Goal: Task Accomplishment & Management: Use online tool/utility

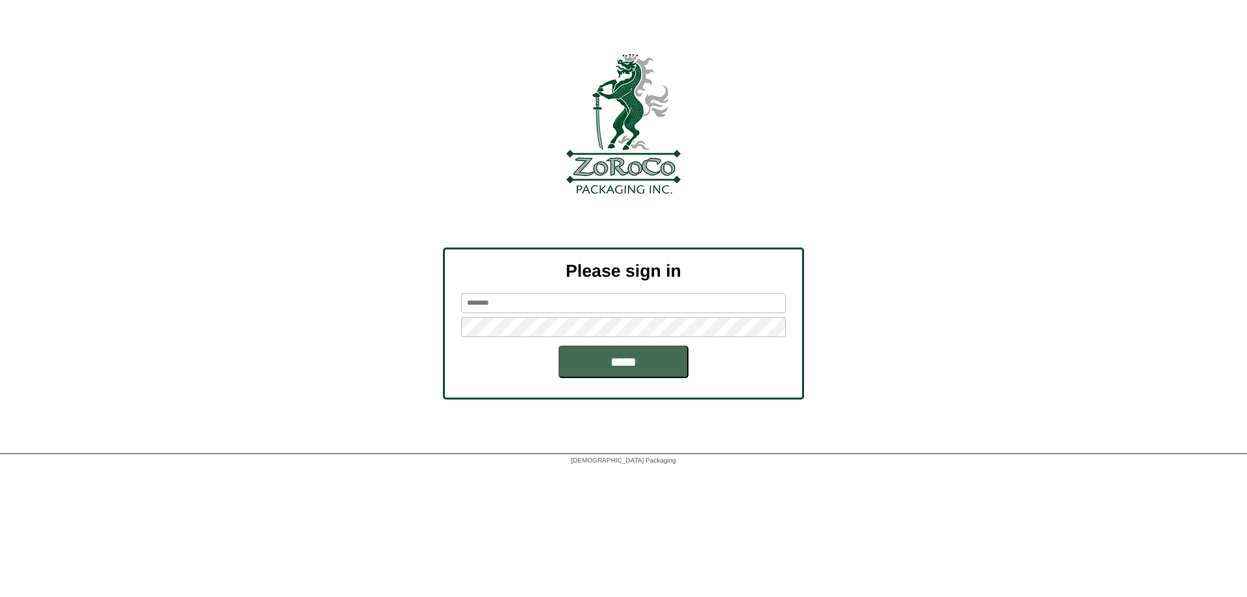
type input "********"
click at [623, 364] on input "*****" at bounding box center [623, 361] width 130 height 32
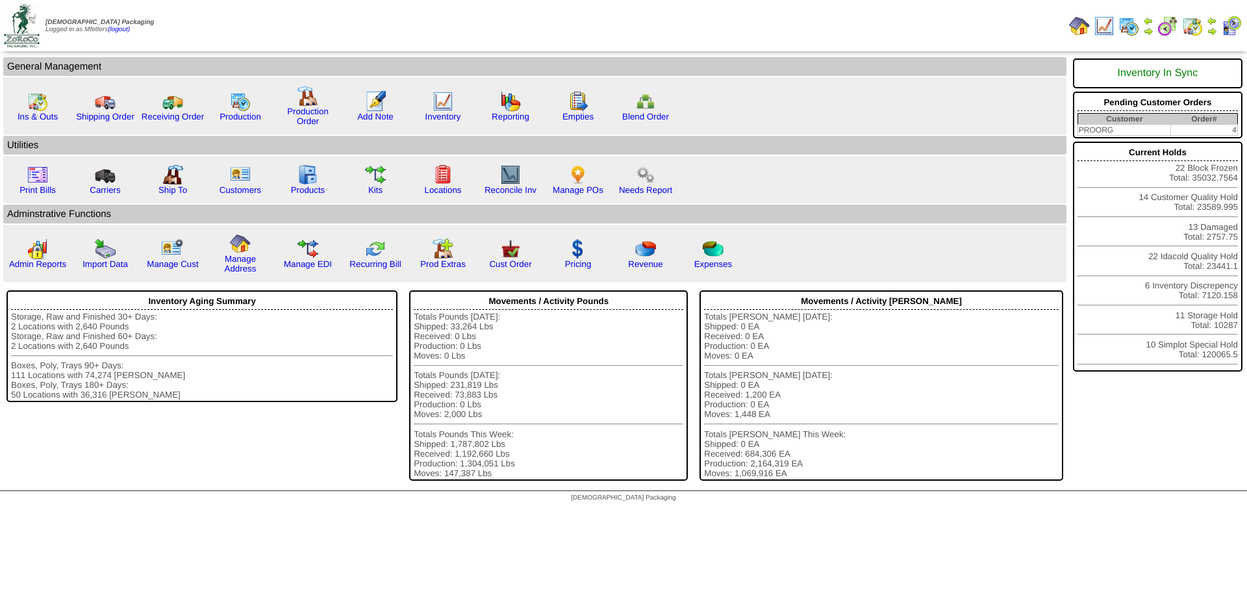
click at [1129, 26] on img at bounding box center [1128, 26] width 21 height 21
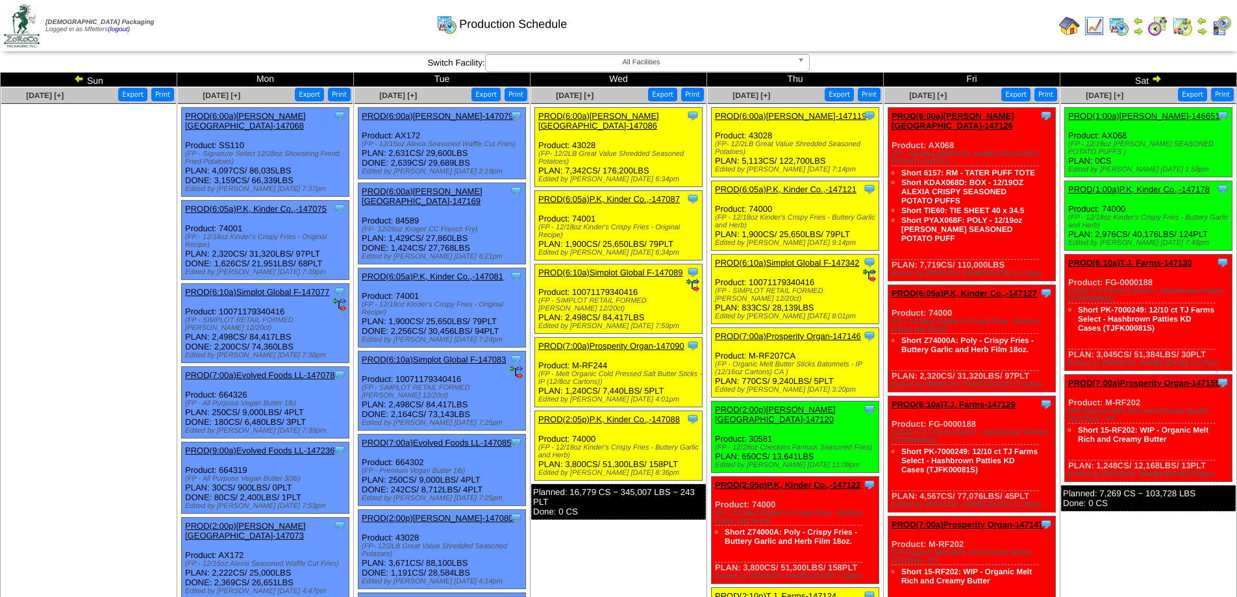
click at [79, 81] on img at bounding box center [79, 78] width 10 height 10
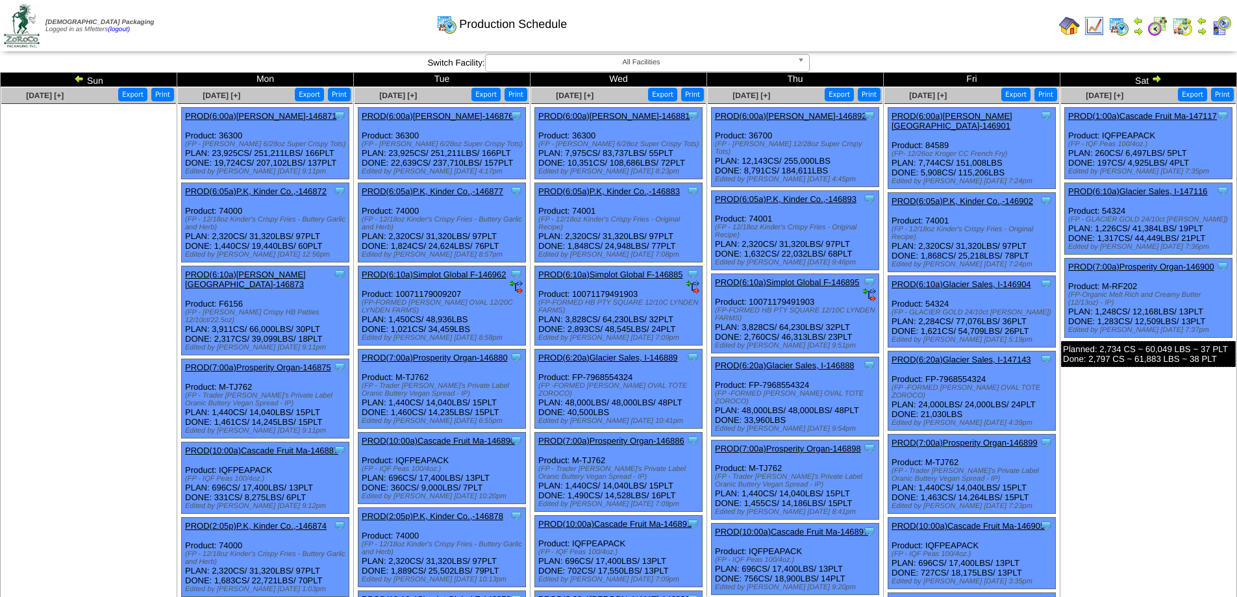
click at [601, 190] on link "PROD(6:05a)P.K, Kinder Co.,-146883" at bounding box center [609, 191] width 142 height 10
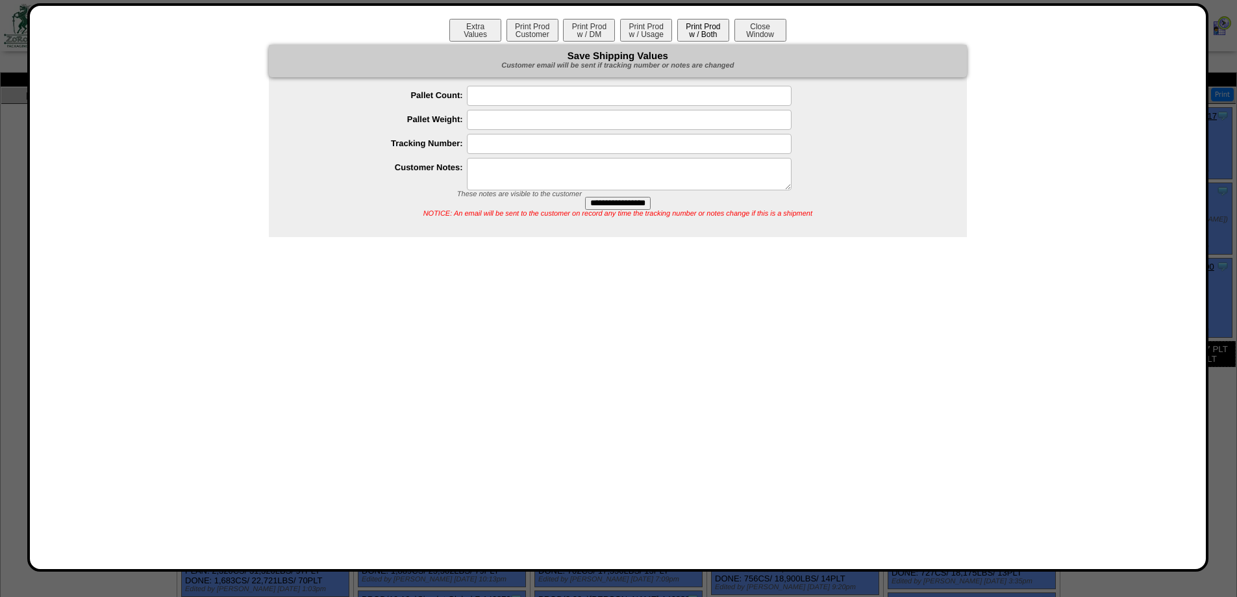
click at [704, 29] on button "Print Prod w / Both" at bounding box center [703, 30] width 52 height 23
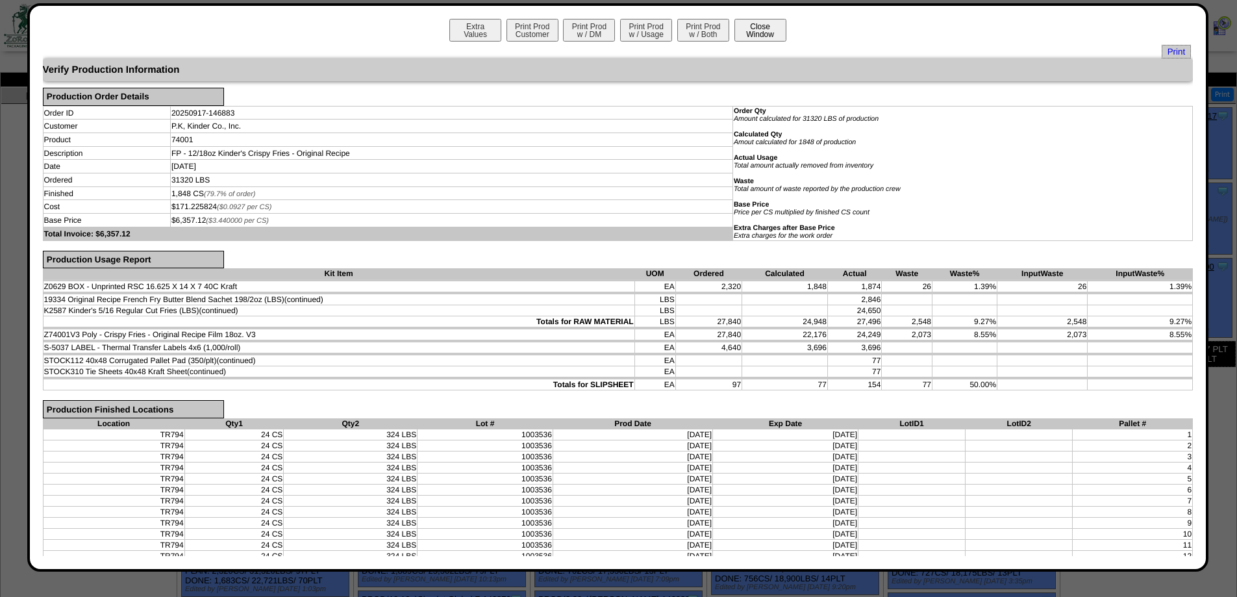
click at [762, 30] on button "Close Window" at bounding box center [760, 30] width 52 height 23
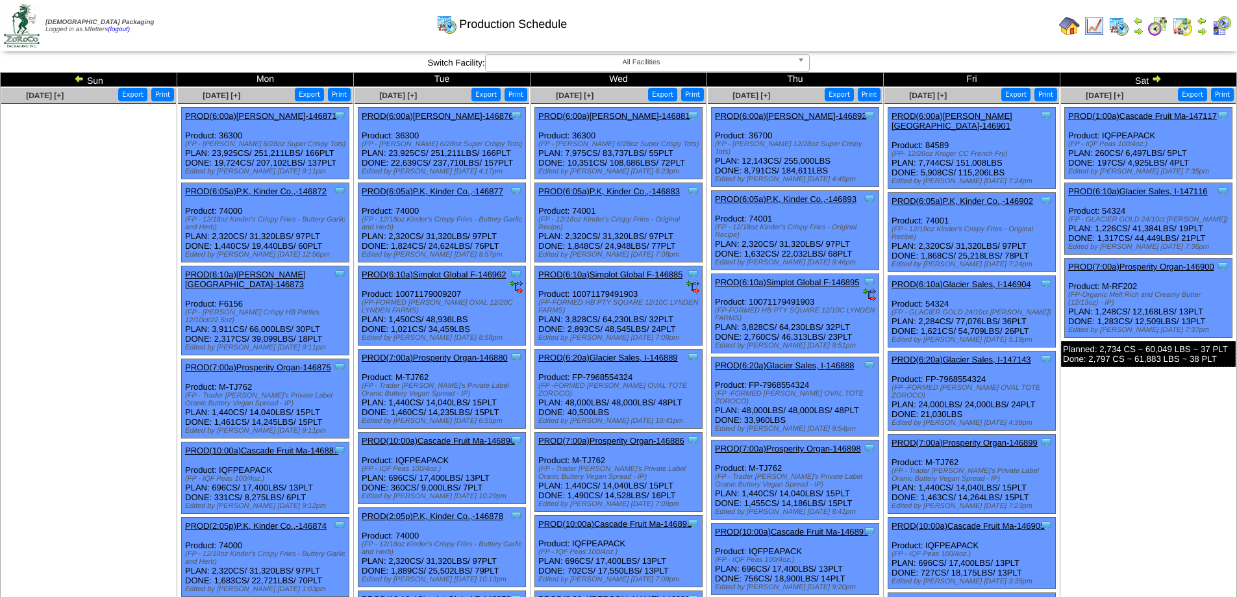
scroll to position [216, 0]
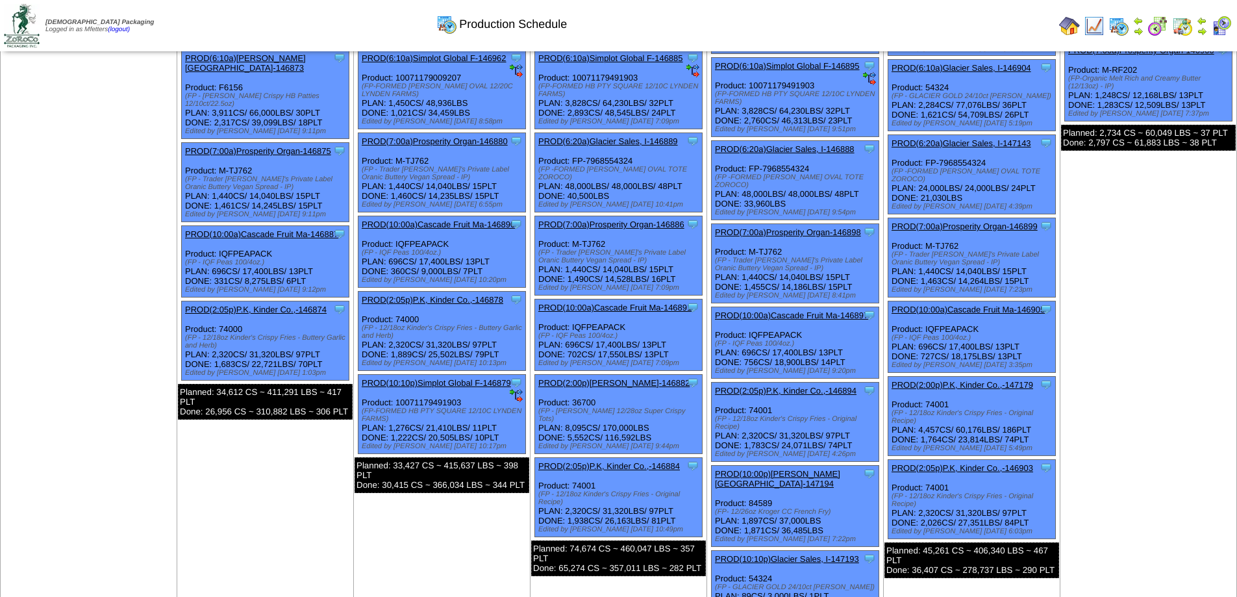
click at [623, 461] on link "PROD(2:05p)P.K, Kinder Co.,-146884" at bounding box center [609, 466] width 142 height 10
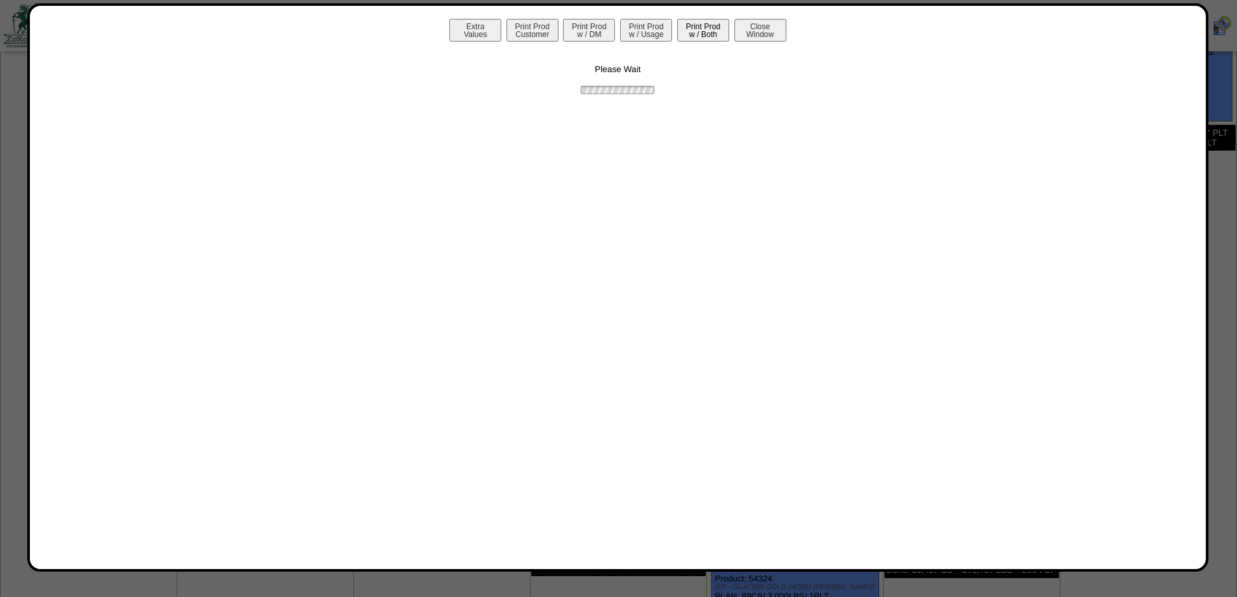
click at [692, 40] on button "Print Prod w / Both" at bounding box center [703, 30] width 52 height 23
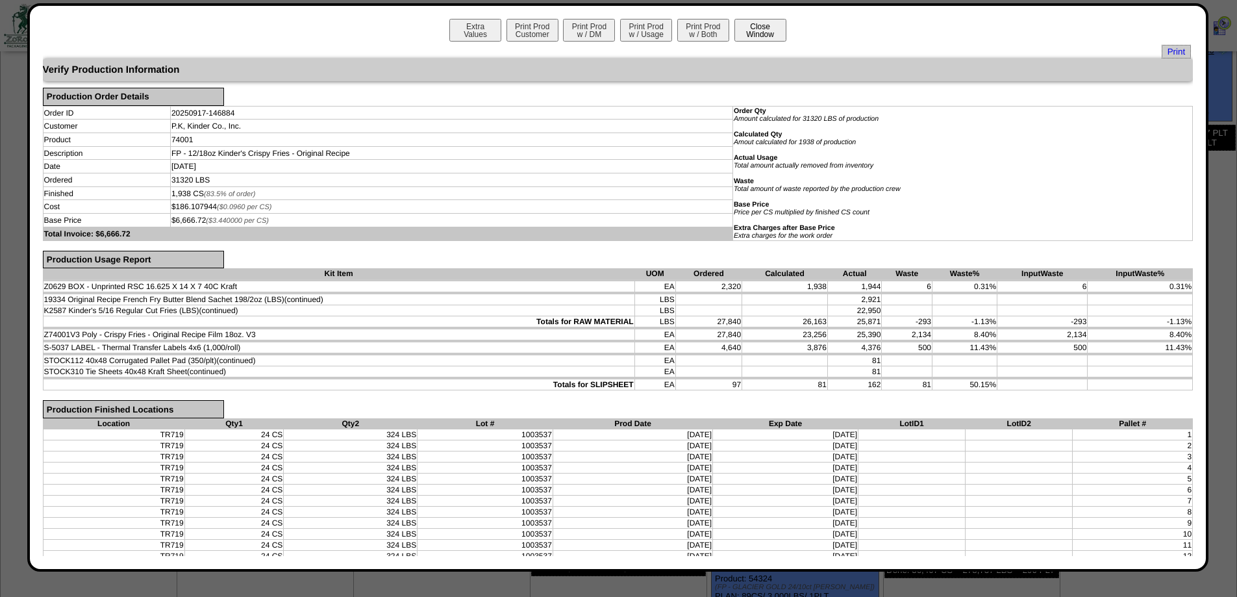
click at [768, 25] on button "Close Window" at bounding box center [760, 30] width 52 height 23
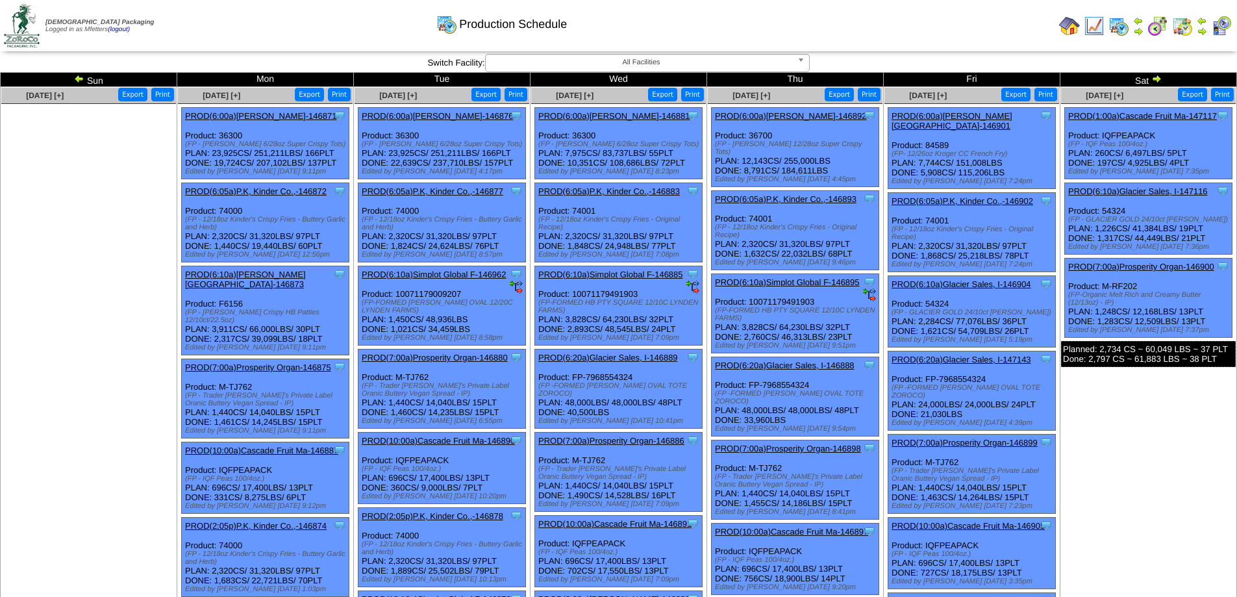
click at [808, 194] on link "PROD(6:05a)P.K, Kinder Co.,-146893" at bounding box center [786, 199] width 142 height 10
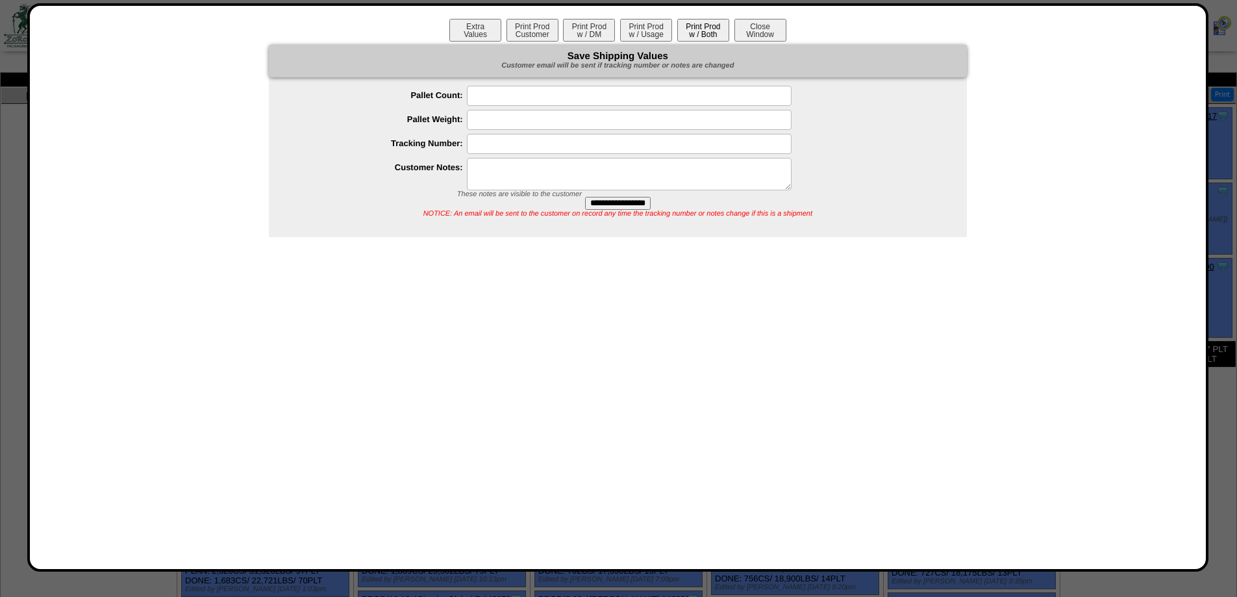
click at [696, 20] on button "Print Prod w / Both" at bounding box center [703, 30] width 52 height 23
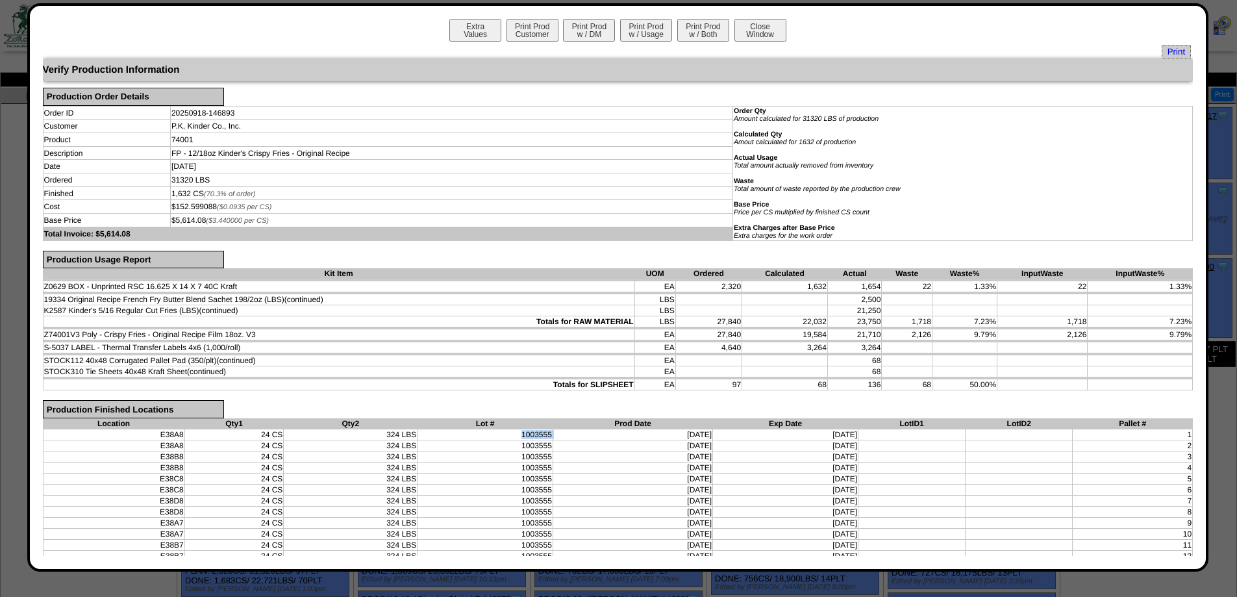
drag, startPoint x: 507, startPoint y: 436, endPoint x: 573, endPoint y: 436, distance: 65.6
click at [573, 436] on tr "E38A8 24 CS 324 LBS 1003555 09/18/25 11/18/26 1" at bounding box center [618, 434] width 1150 height 11
copy tr "1003555"
click at [760, 29] on button "Close Window" at bounding box center [760, 30] width 52 height 23
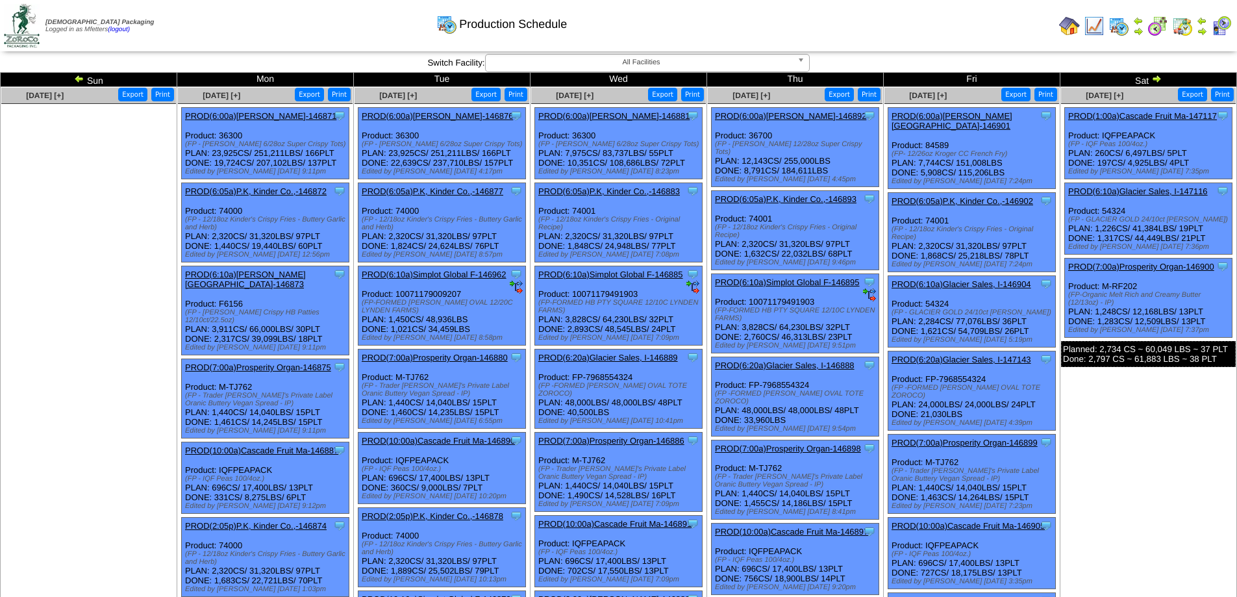
scroll to position [216, 0]
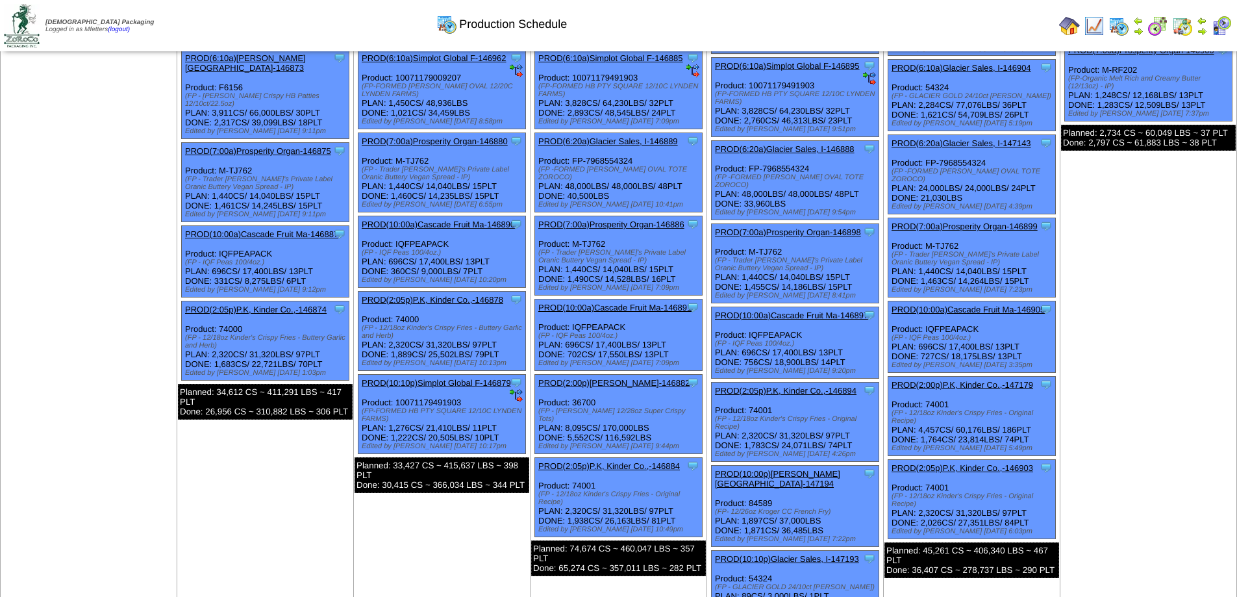
click at [803, 386] on link "PROD(2:05p)P.K, Kinder Co.,-146894" at bounding box center [786, 391] width 142 height 10
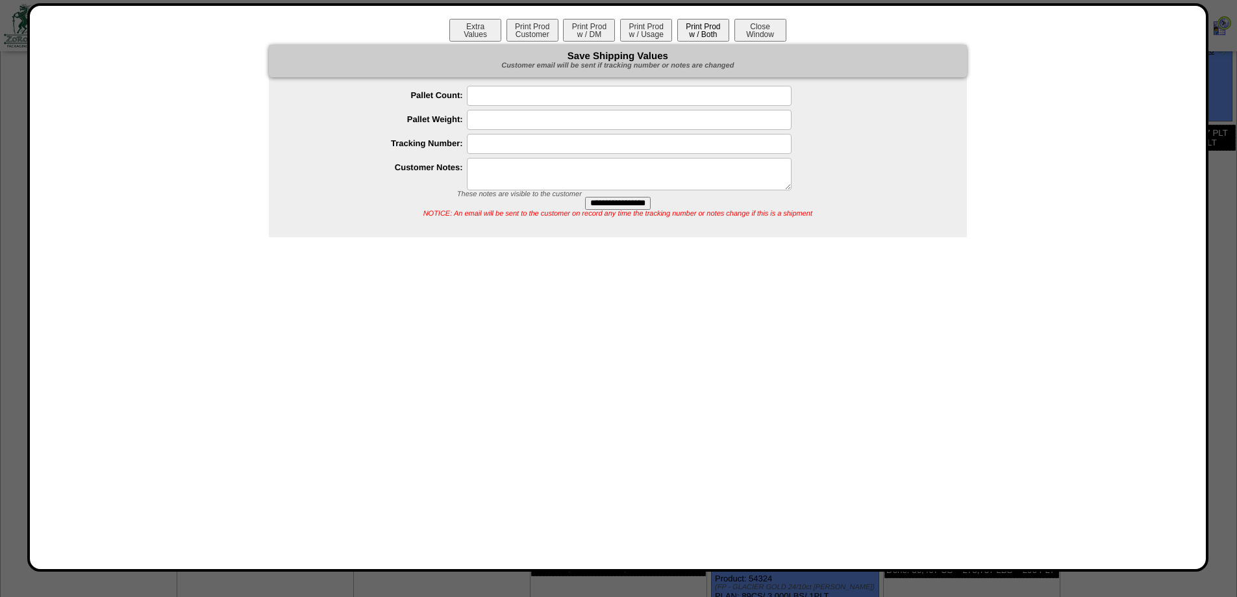
click at [708, 37] on button "Print Prod w / Both" at bounding box center [703, 30] width 52 height 23
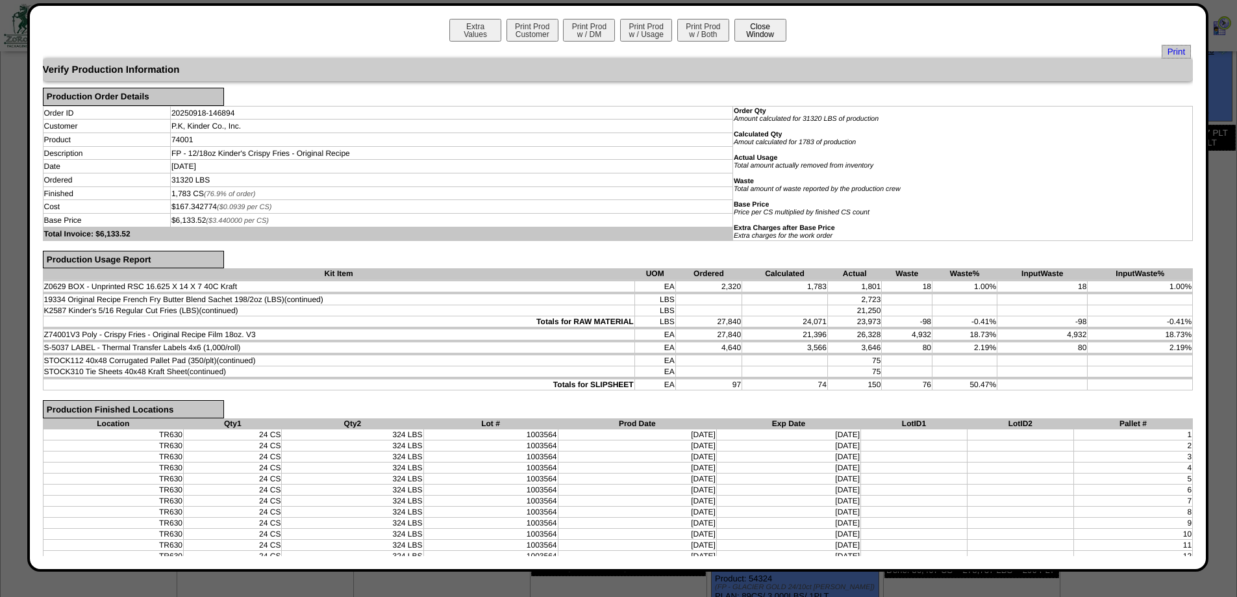
click at [743, 32] on button "Close Window" at bounding box center [760, 30] width 52 height 23
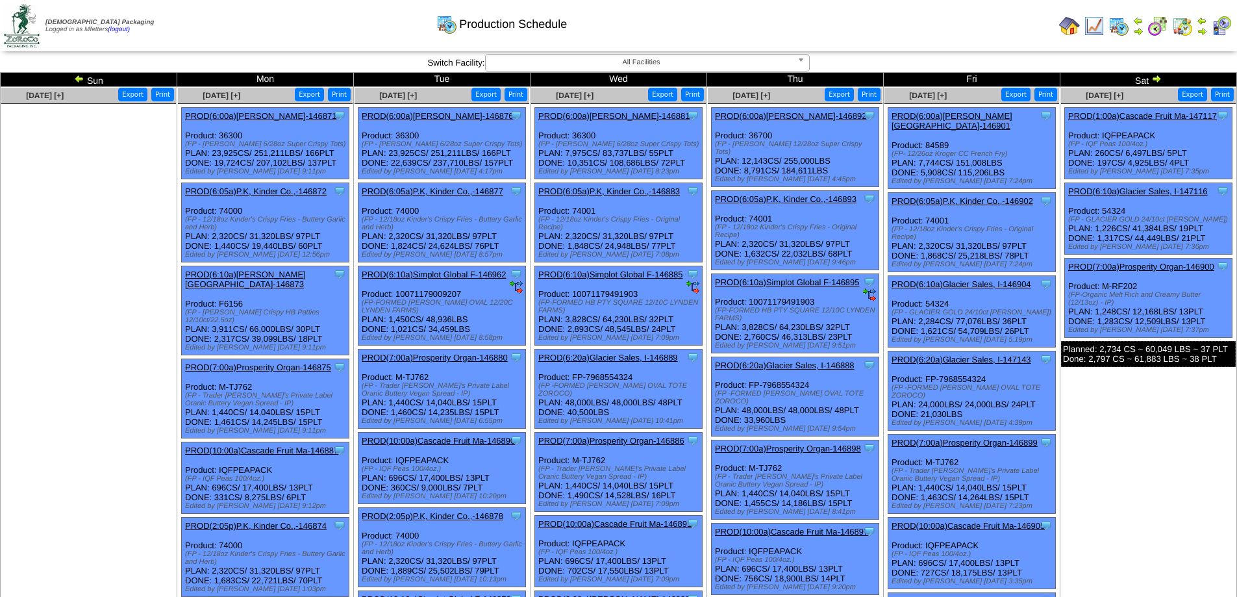
click at [981, 196] on link "PROD(6:05a)P.K, Kinder Co.,-146902" at bounding box center [963, 201] width 142 height 10
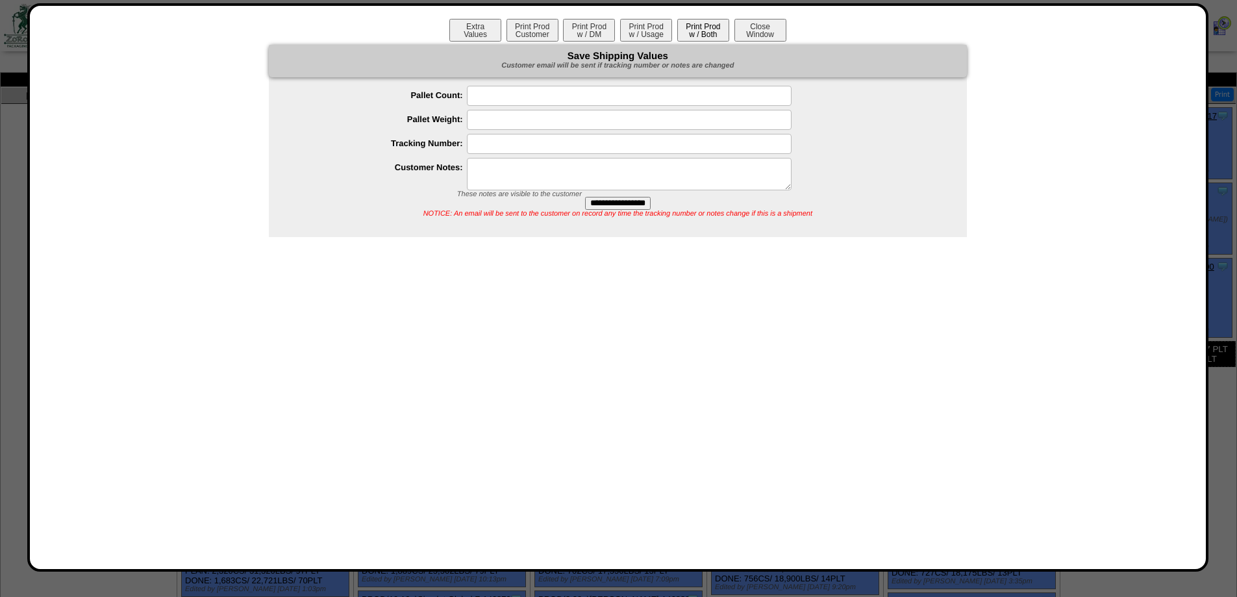
click at [719, 34] on button "Print Prod w / Both" at bounding box center [703, 30] width 52 height 23
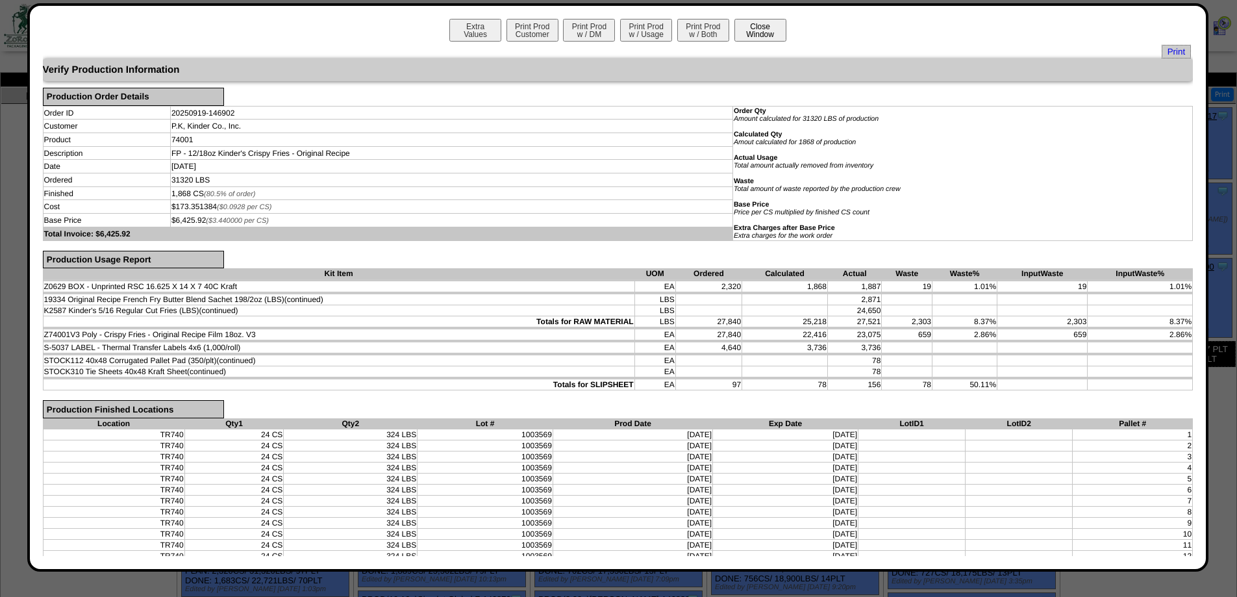
click at [757, 25] on button "Close Window" at bounding box center [760, 30] width 52 height 23
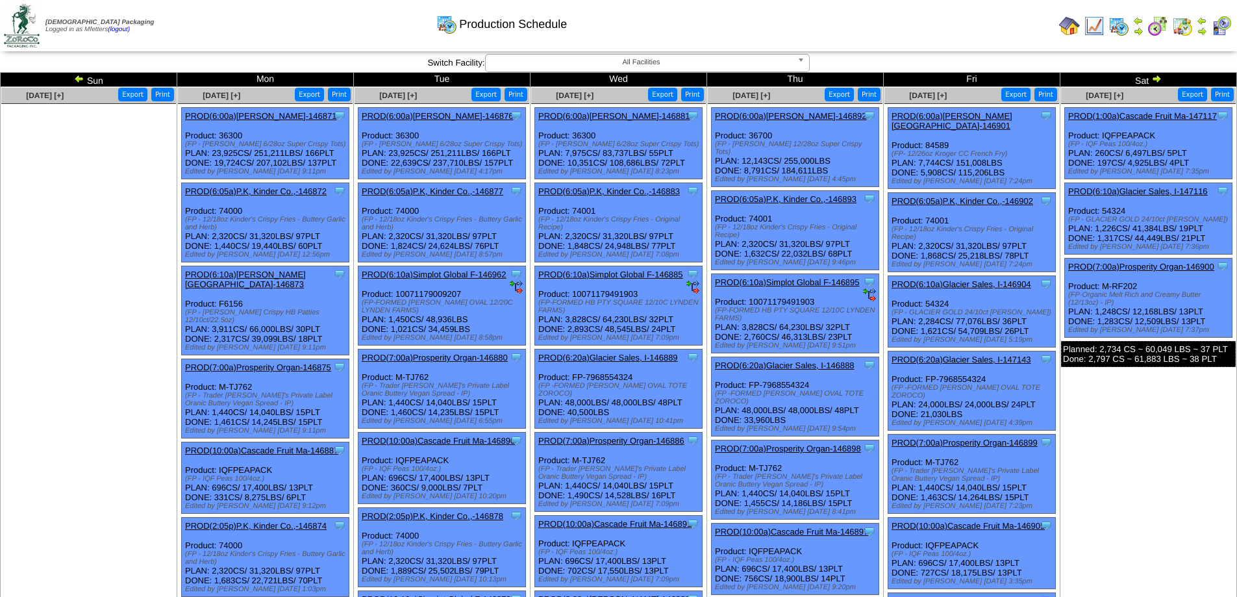
scroll to position [216, 0]
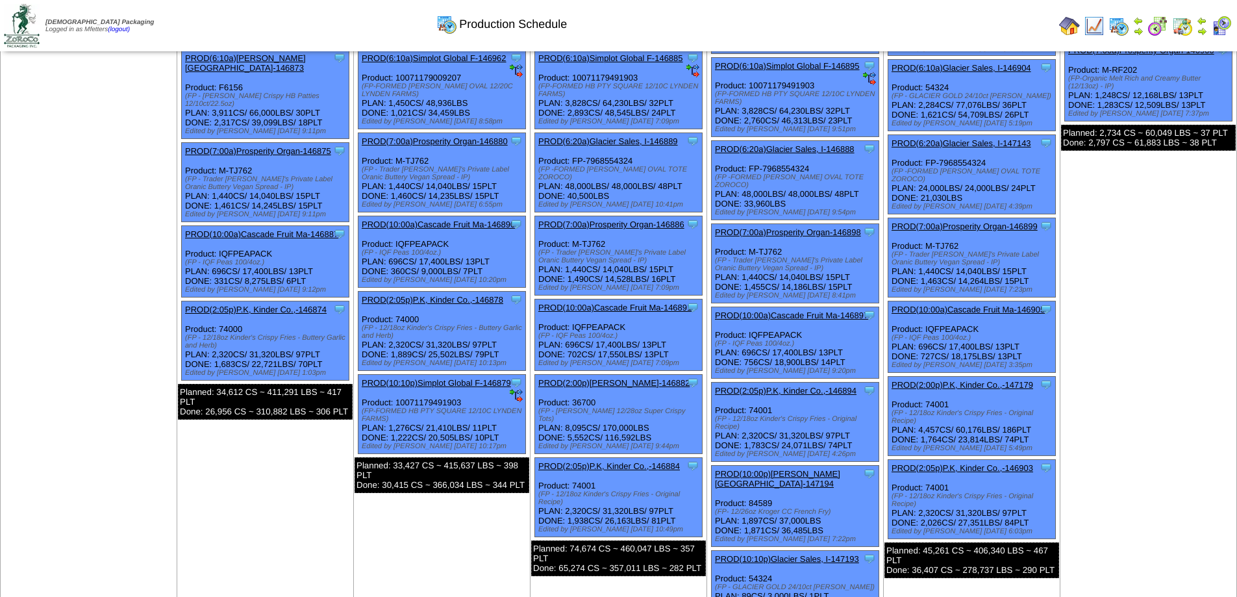
click at [978, 463] on link "PROD(2:05p)P.K, Kinder Co.,-146903" at bounding box center [963, 468] width 142 height 10
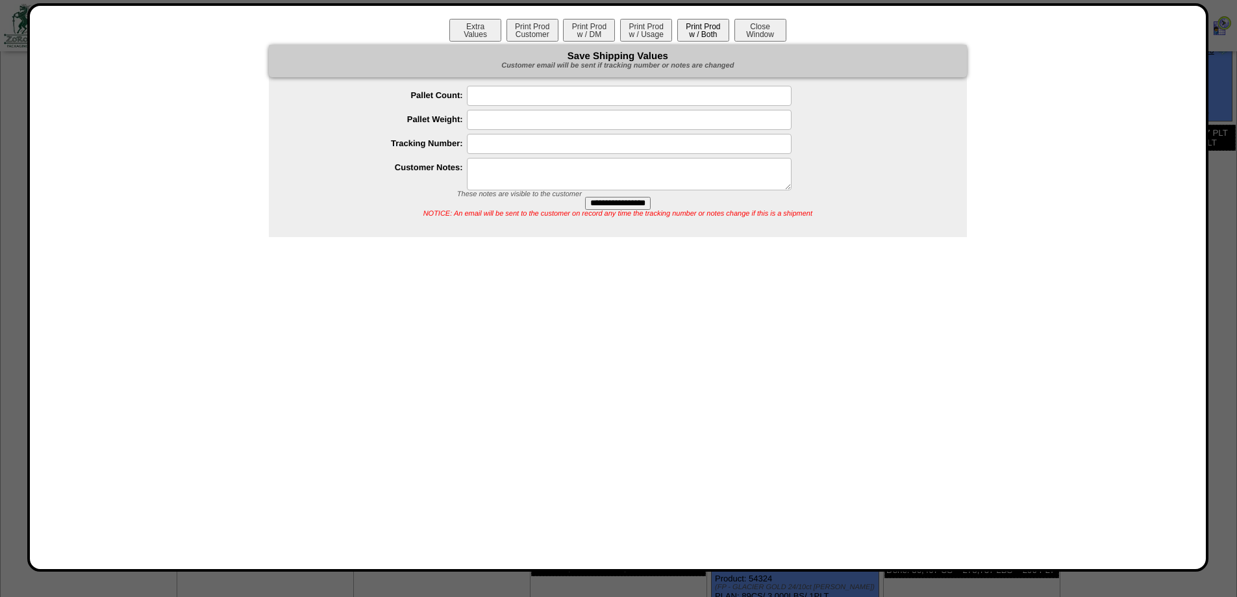
click at [692, 26] on button "Print Prod w / Both" at bounding box center [703, 30] width 52 height 23
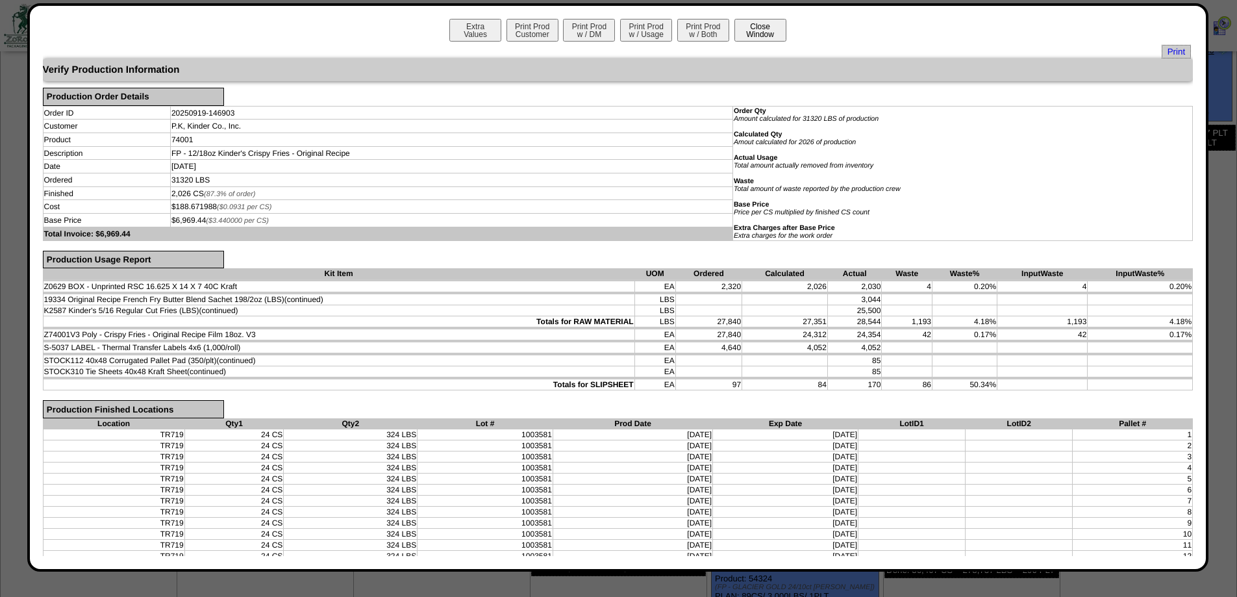
click at [762, 36] on button "Close Window" at bounding box center [760, 30] width 52 height 23
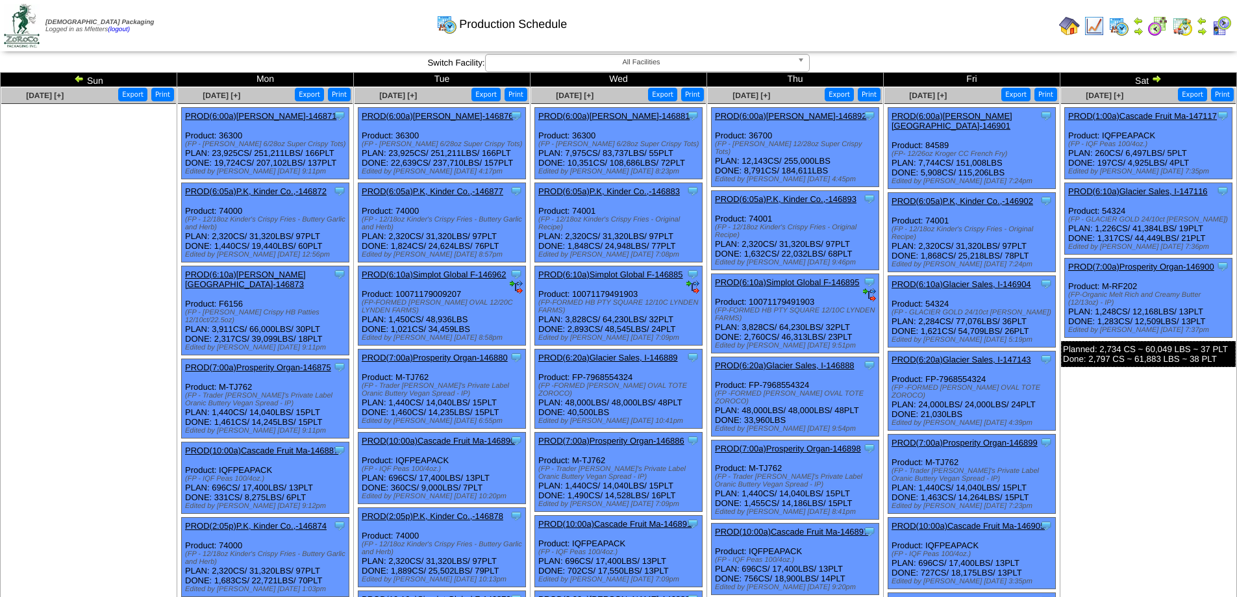
click at [1156, 78] on img at bounding box center [1156, 78] width 10 height 10
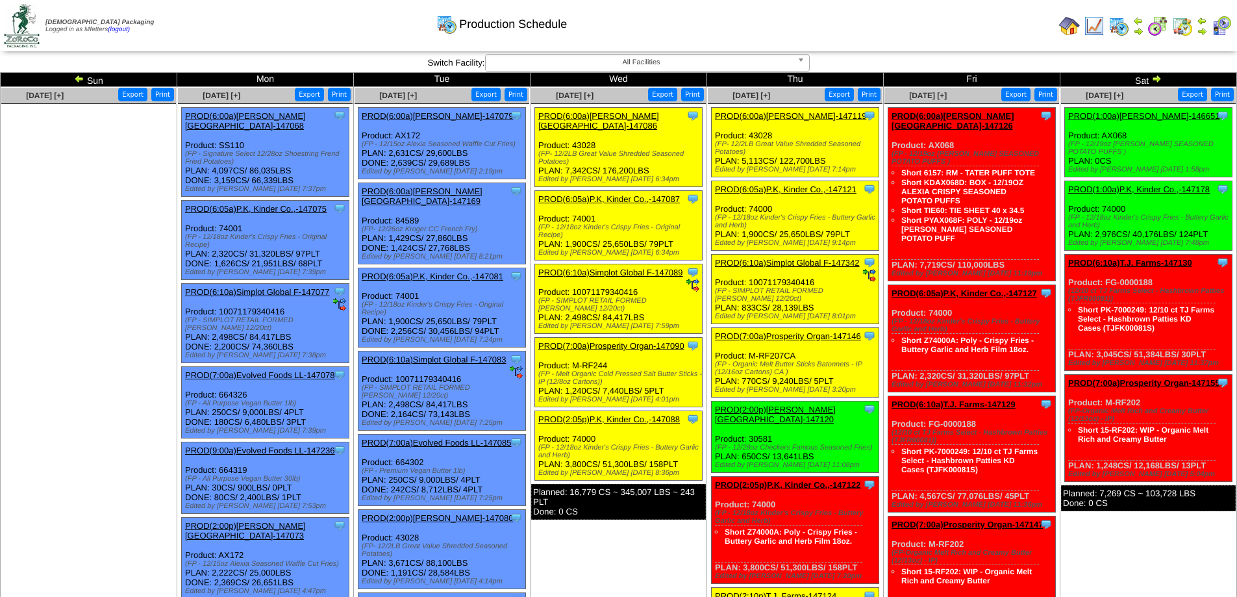
click at [264, 204] on link "PROD(6:05a)P.K, Kinder Co.,-147075" at bounding box center [256, 209] width 142 height 10
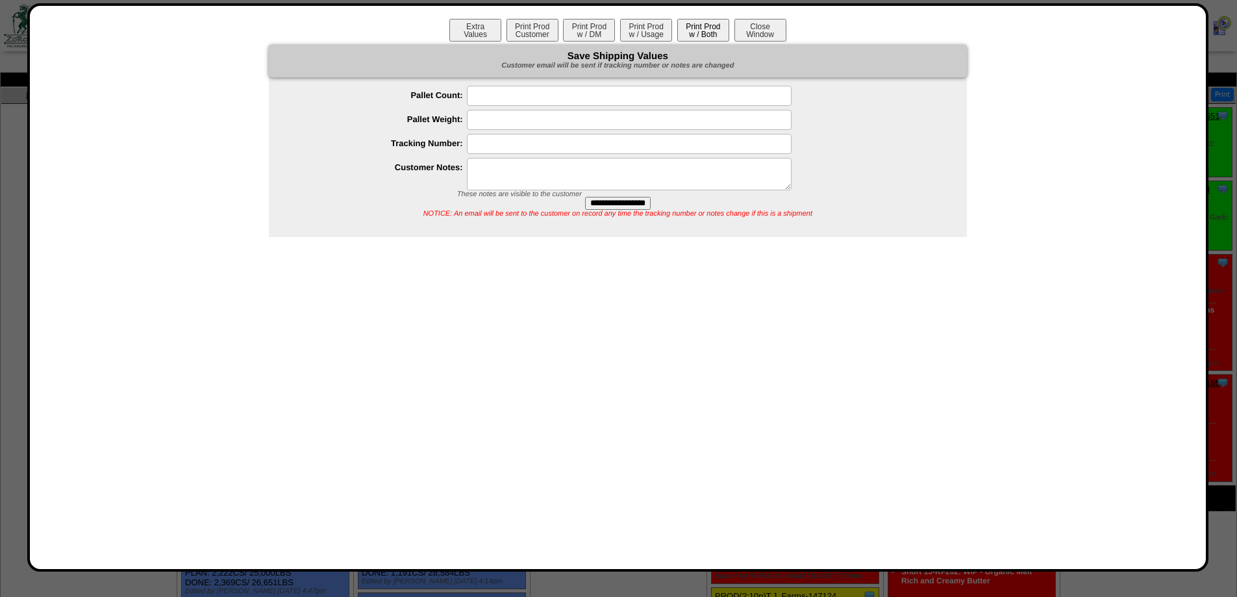
click at [695, 35] on button "Print Prod w / Both" at bounding box center [703, 30] width 52 height 23
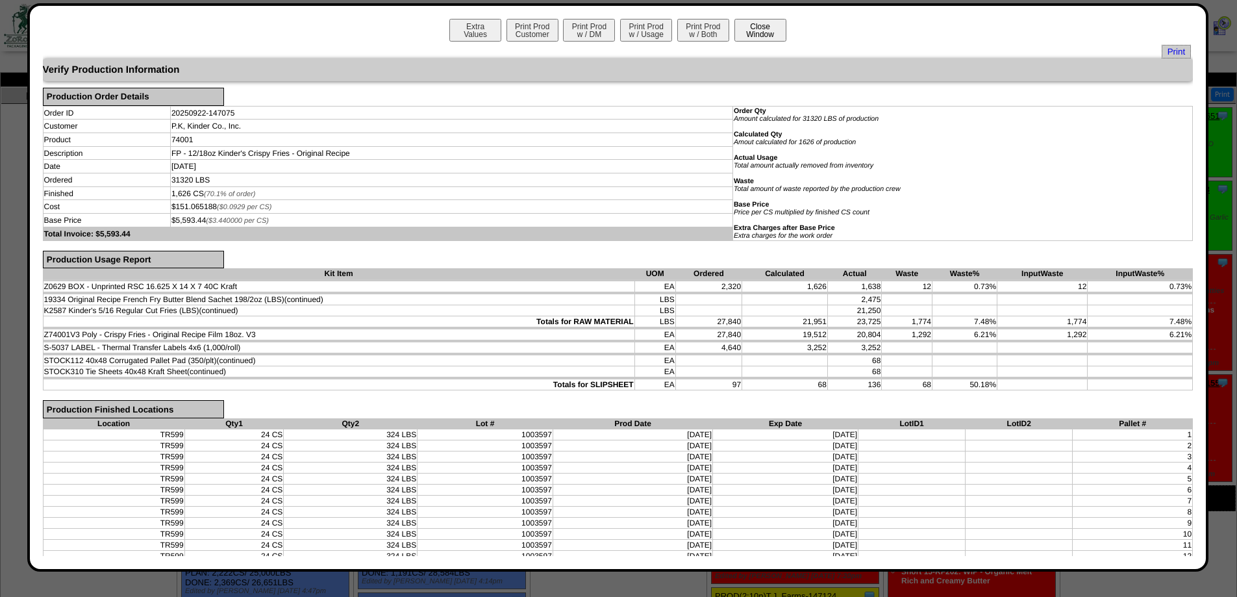
click at [764, 34] on button "Close Window" at bounding box center [760, 30] width 52 height 23
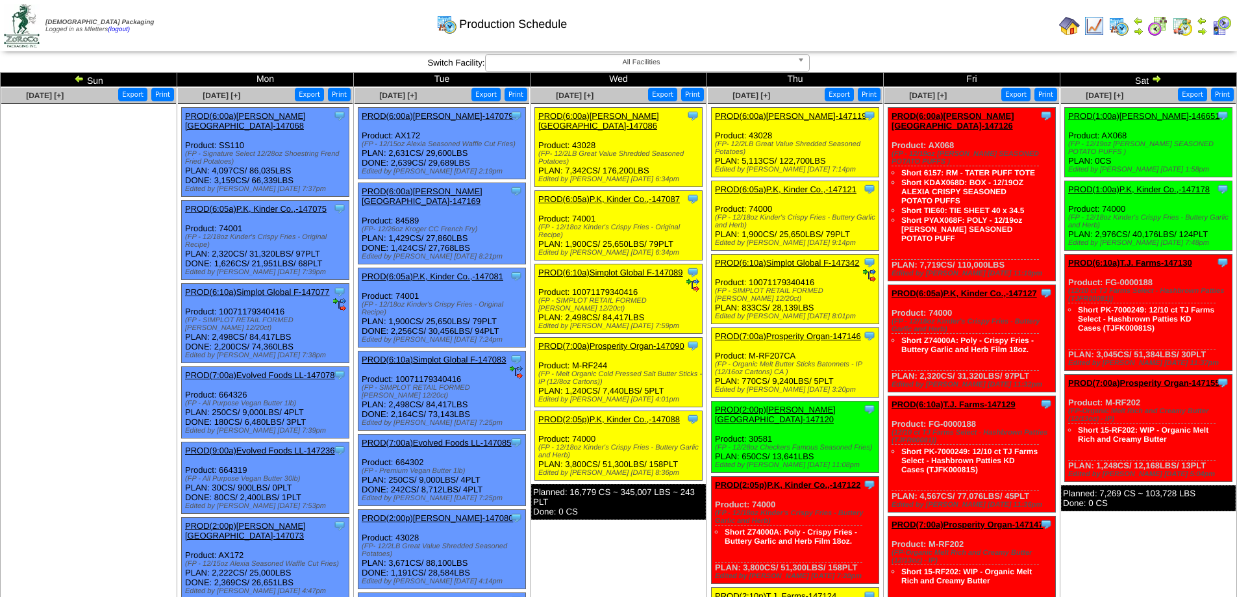
scroll to position [216, 0]
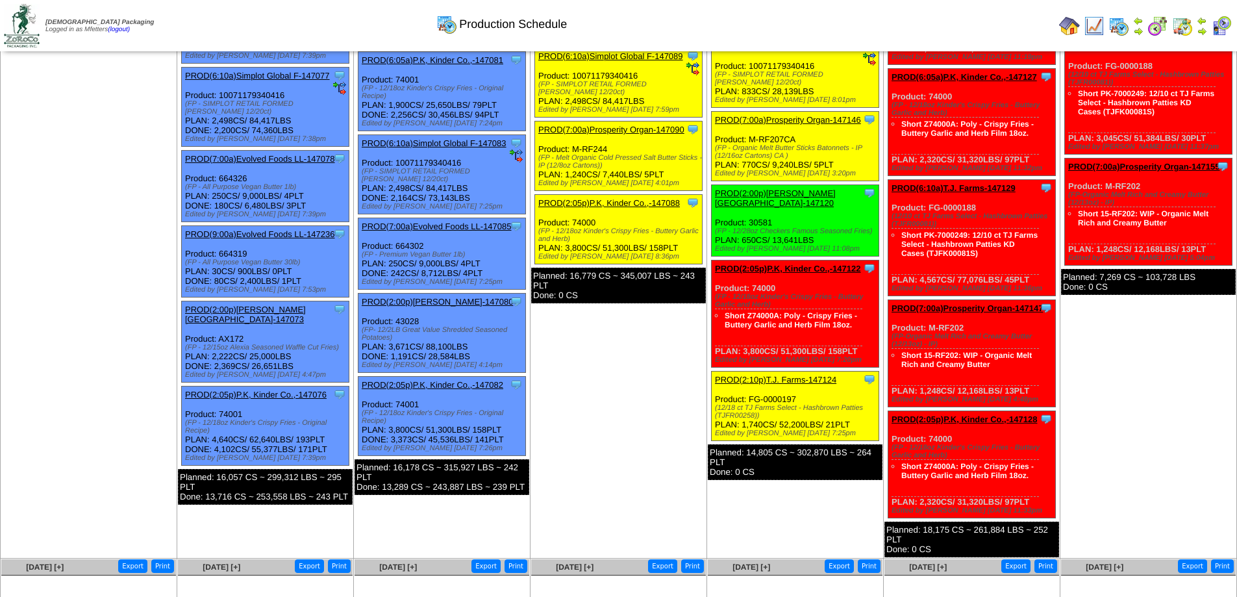
click at [255, 386] on div "Clone Item PROD(2:05p)P.K, Kinder Co.,-147076 P.K, Kinder Co., Inc. ScheduleID:…" at bounding box center [266, 425] width 168 height 79
click at [255, 390] on link "PROD(2:05p)P.K, Kinder Co.,-147076" at bounding box center [256, 395] width 142 height 10
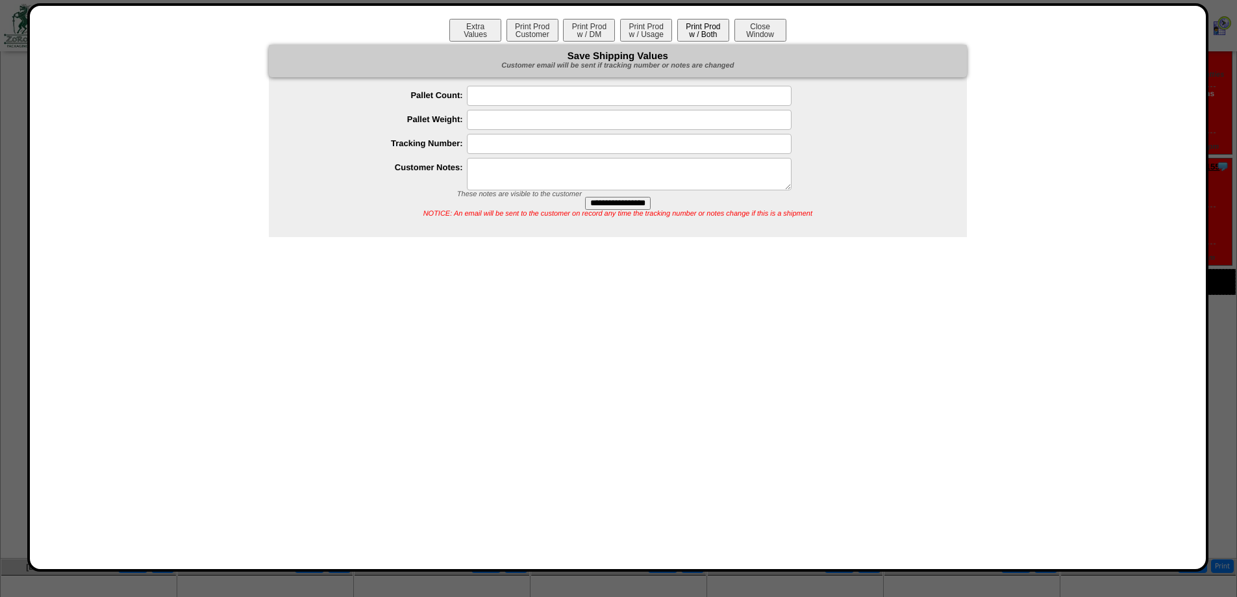
click at [714, 27] on button "Print Prod w / Both" at bounding box center [703, 30] width 52 height 23
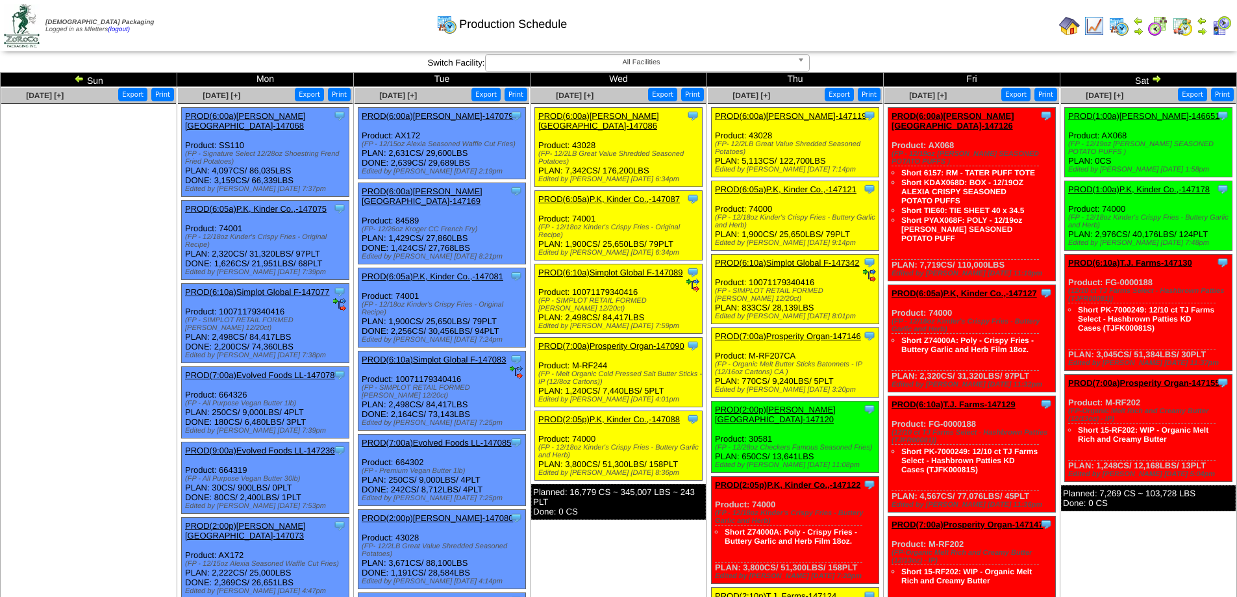
click at [473, 271] on link "PROD(6:05a)P.K, Kinder Co.,-147081" at bounding box center [433, 276] width 142 height 10
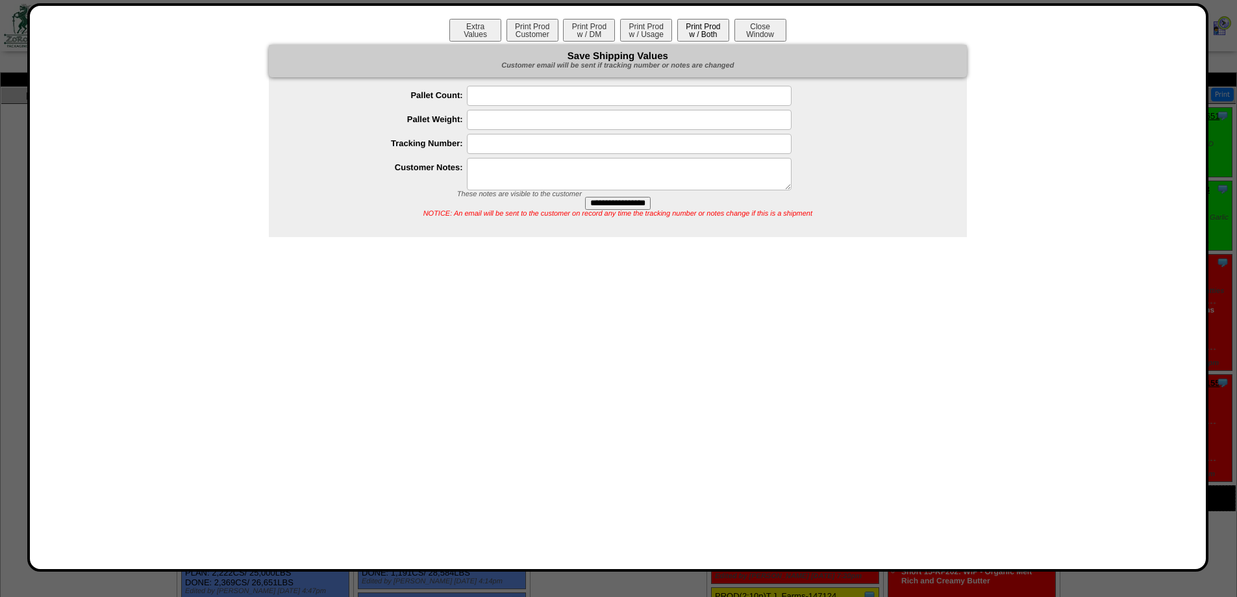
click at [701, 29] on button "Print Prod w / Both" at bounding box center [703, 30] width 52 height 23
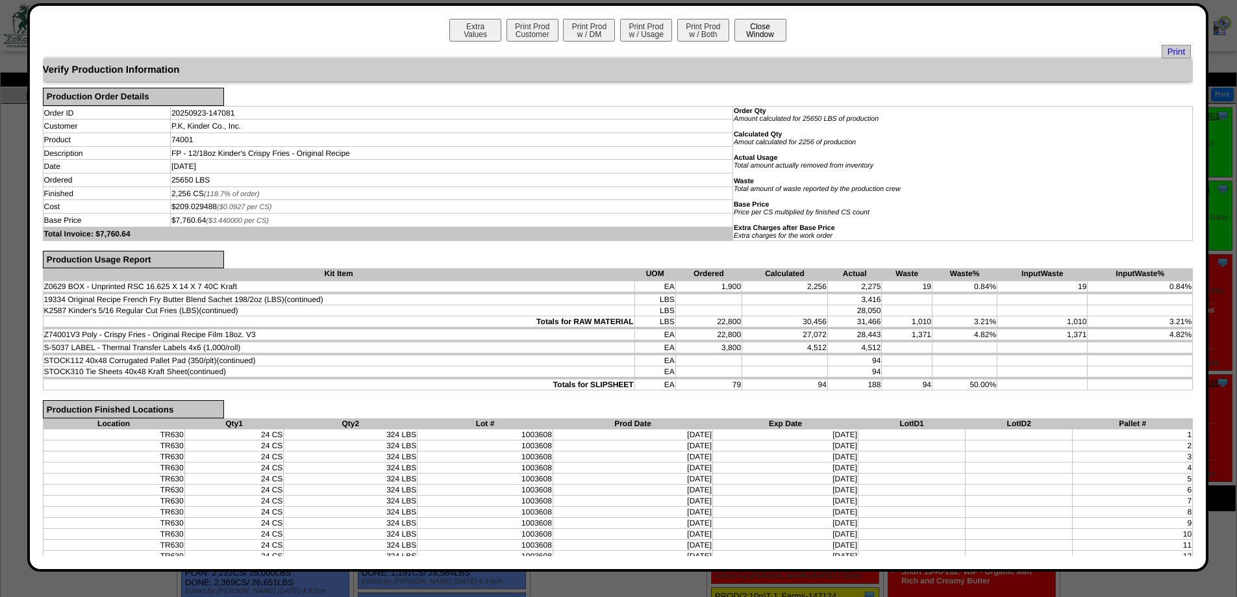
click at [757, 34] on button "Close Window" at bounding box center [760, 30] width 52 height 23
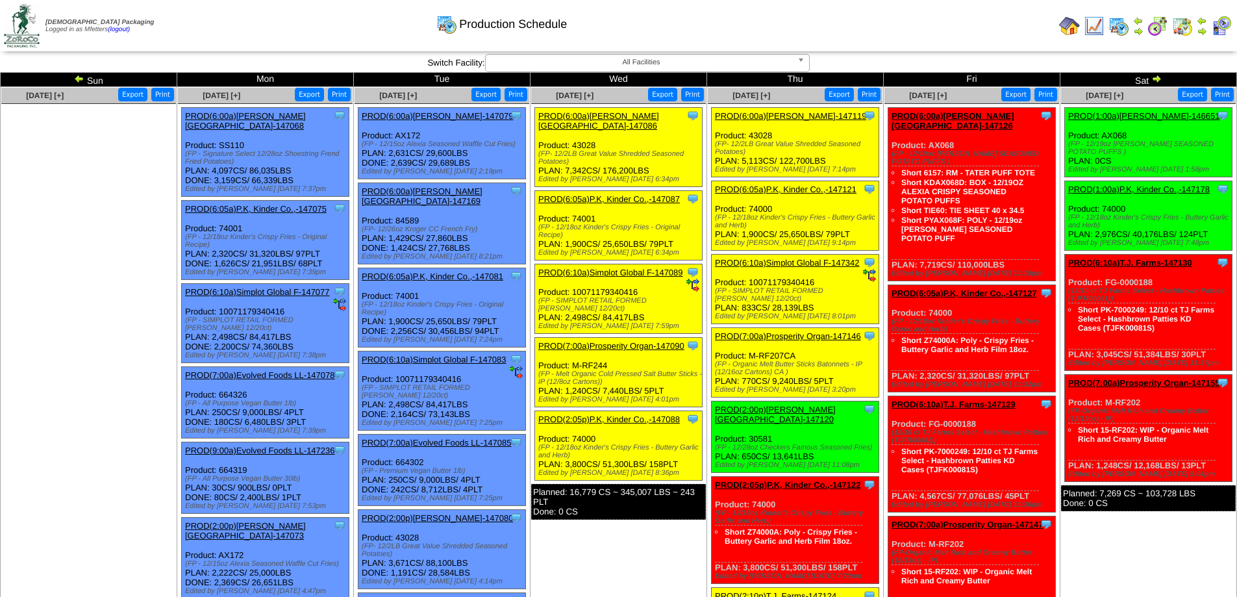
scroll to position [216, 0]
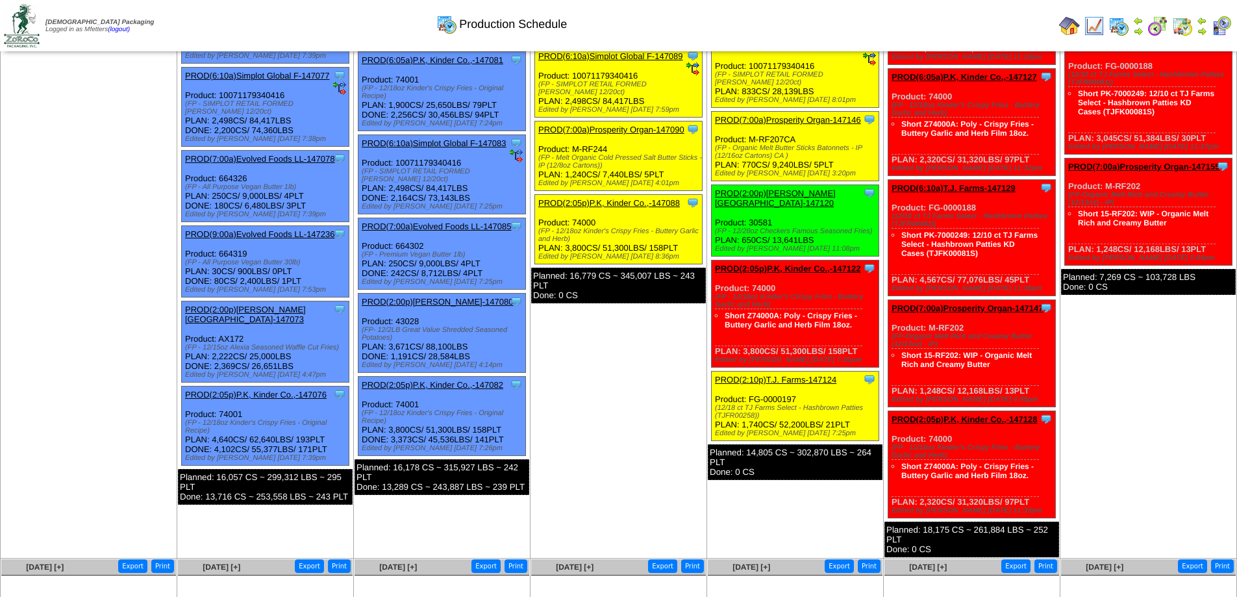
click at [447, 380] on link "PROD(2:05p)P.K, Kinder Co.,-147082" at bounding box center [433, 385] width 142 height 10
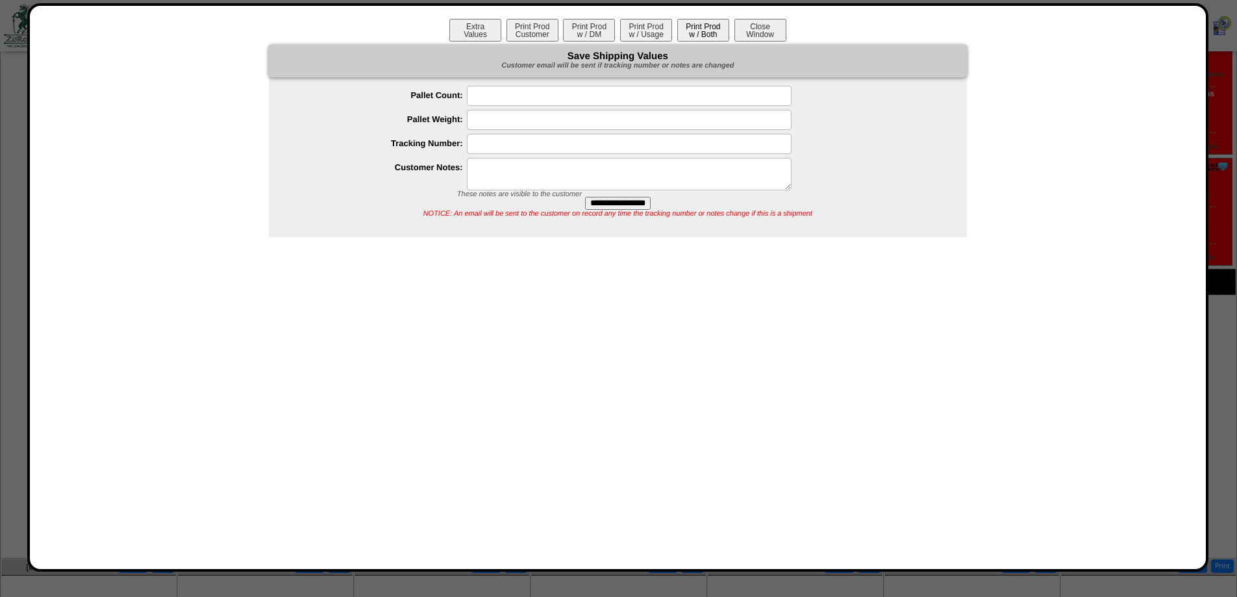
click at [713, 36] on button "Print Prod w / Both" at bounding box center [703, 30] width 52 height 23
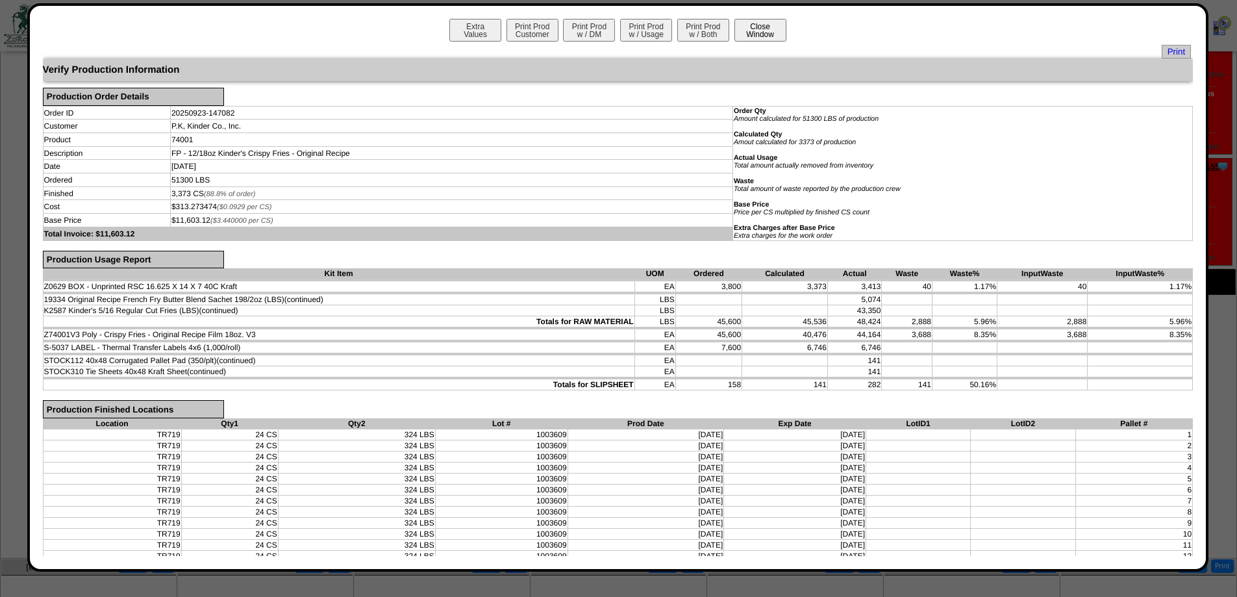
click at [745, 35] on button "Close Window" at bounding box center [760, 30] width 52 height 23
